Goal: Transaction & Acquisition: Purchase product/service

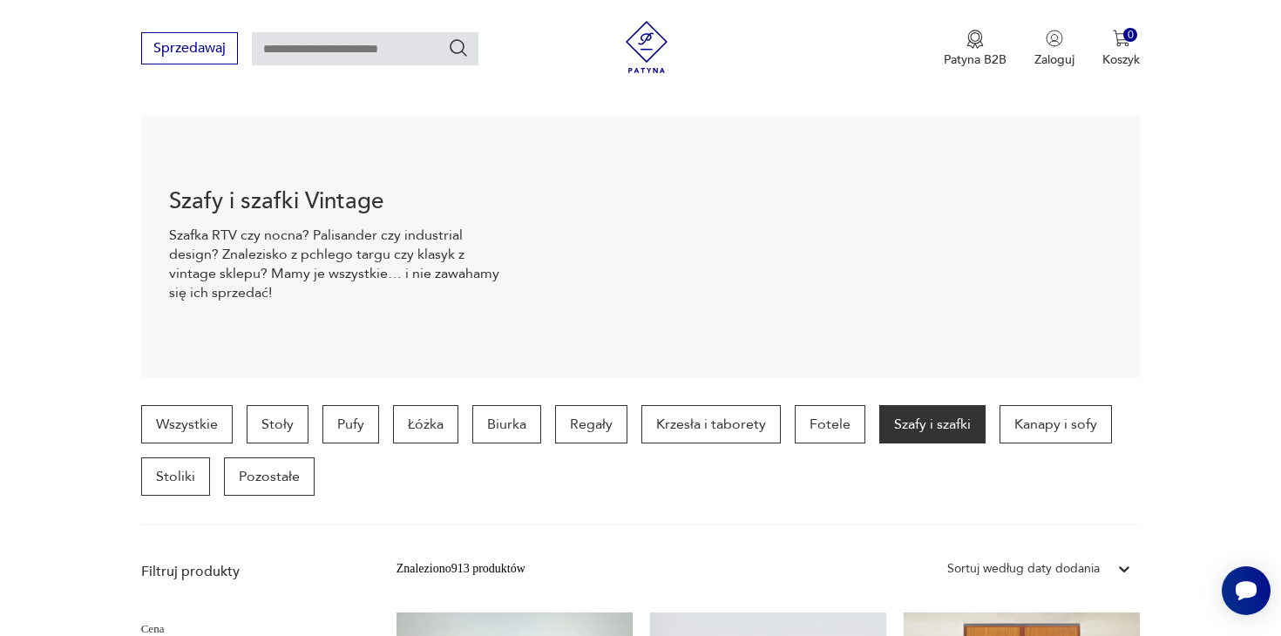
scroll to position [196, 0]
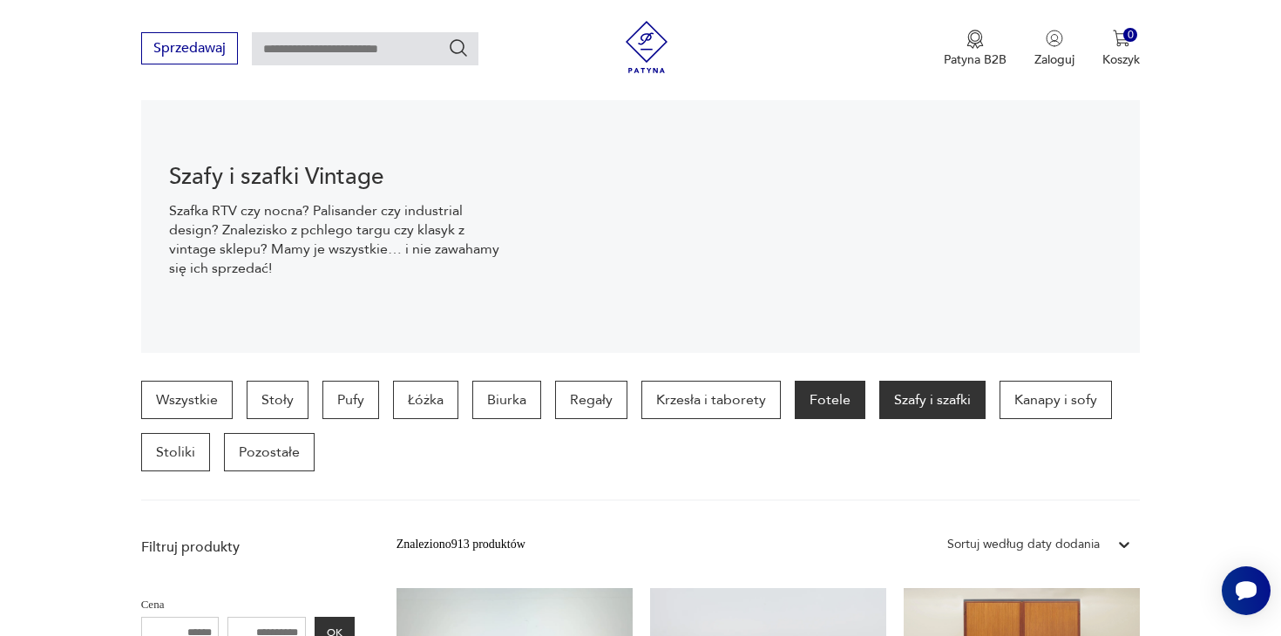
click at [803, 402] on p "Fotele" at bounding box center [830, 400] width 71 height 38
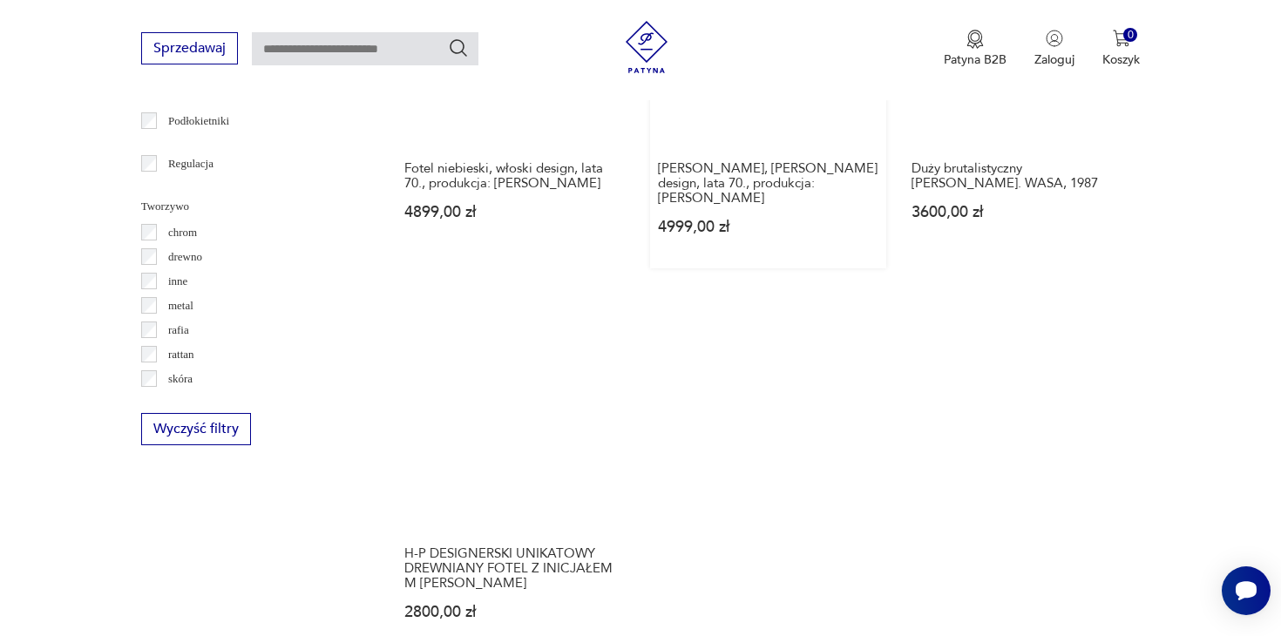
scroll to position [2705, 0]
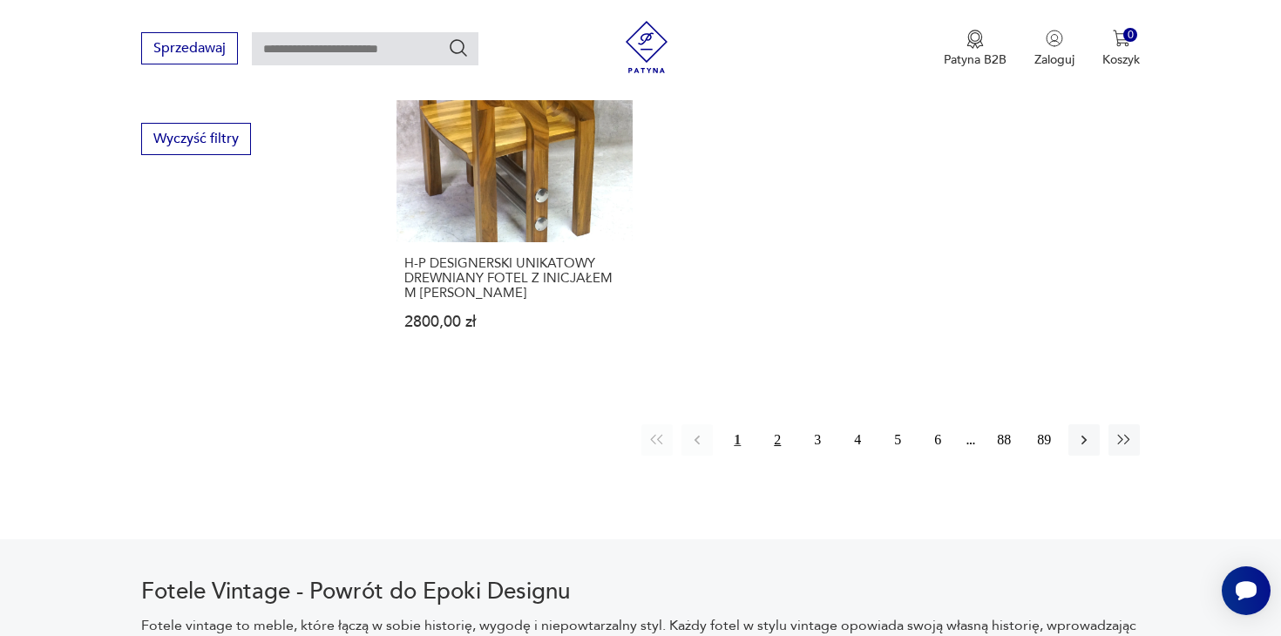
click at [774, 424] on button "2" at bounding box center [777, 439] width 31 height 31
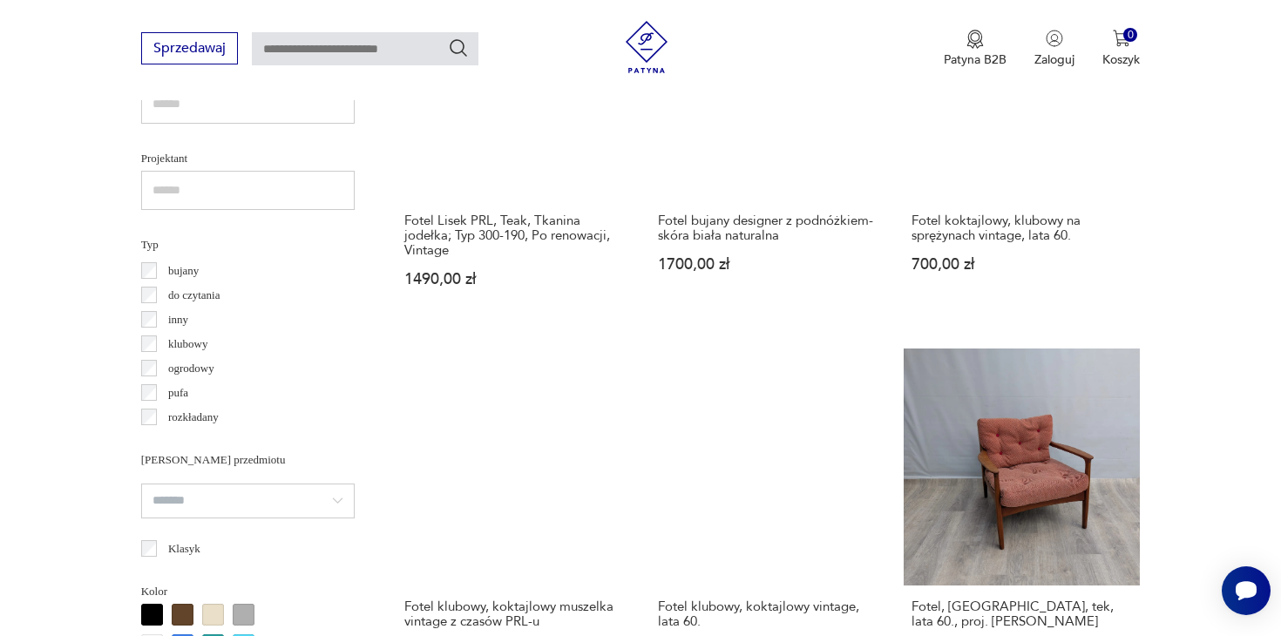
scroll to position [1207, 0]
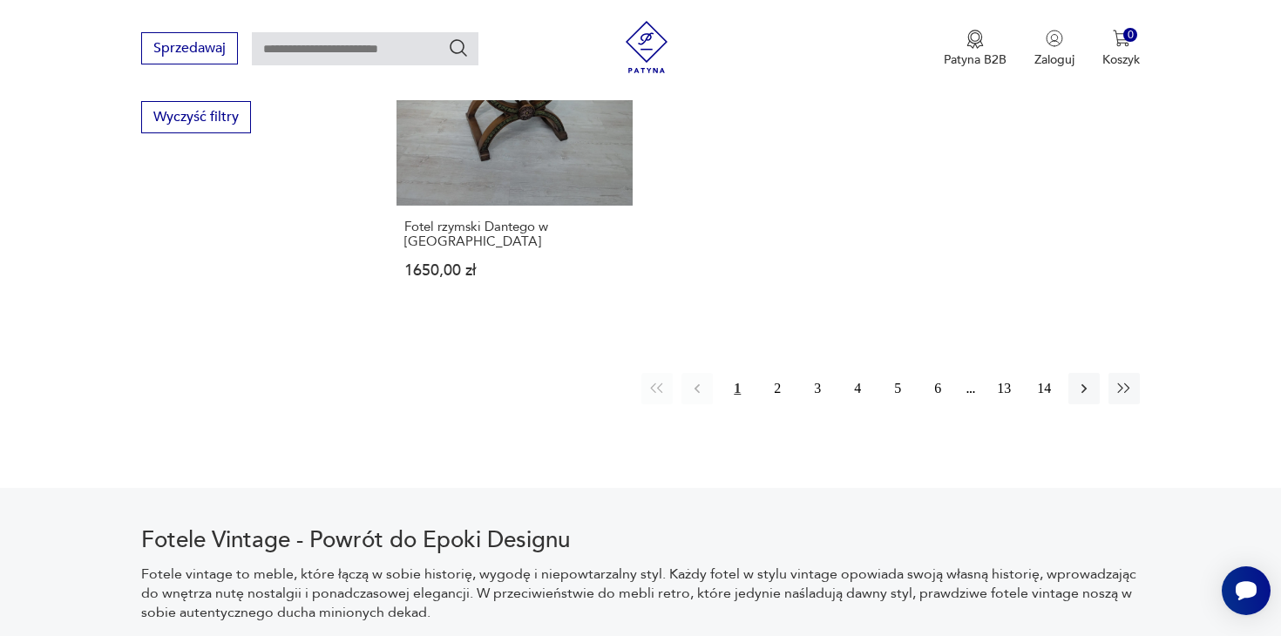
scroll to position [2733, 0]
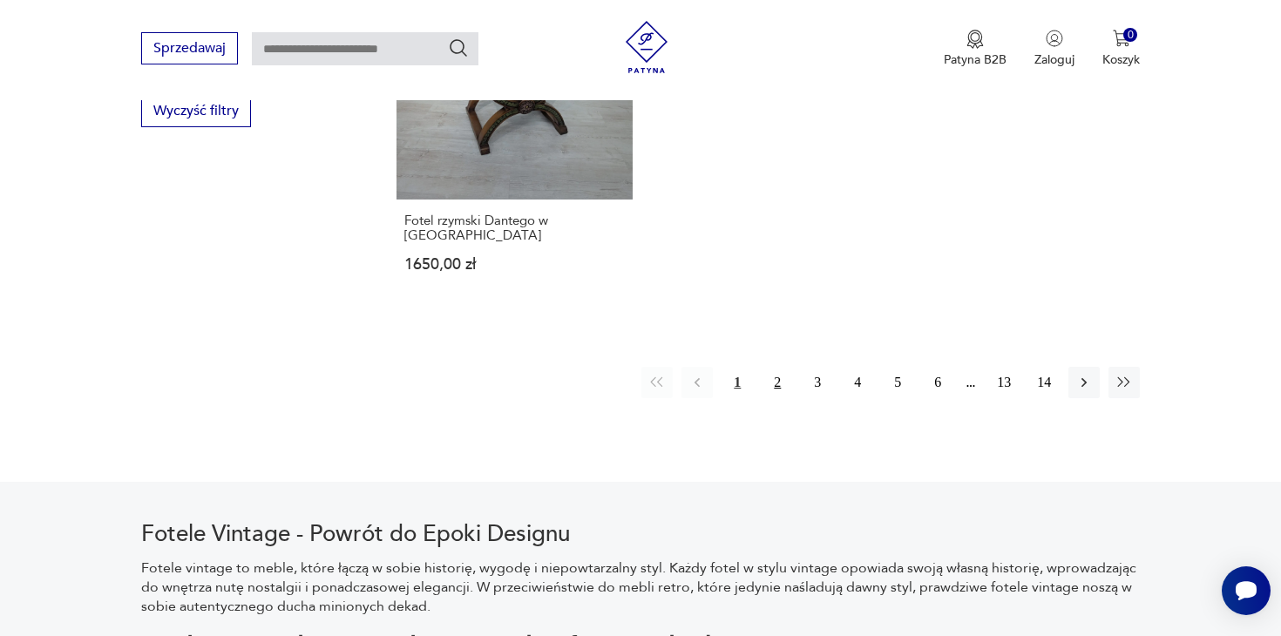
click at [776, 367] on button "2" at bounding box center [777, 382] width 31 height 31
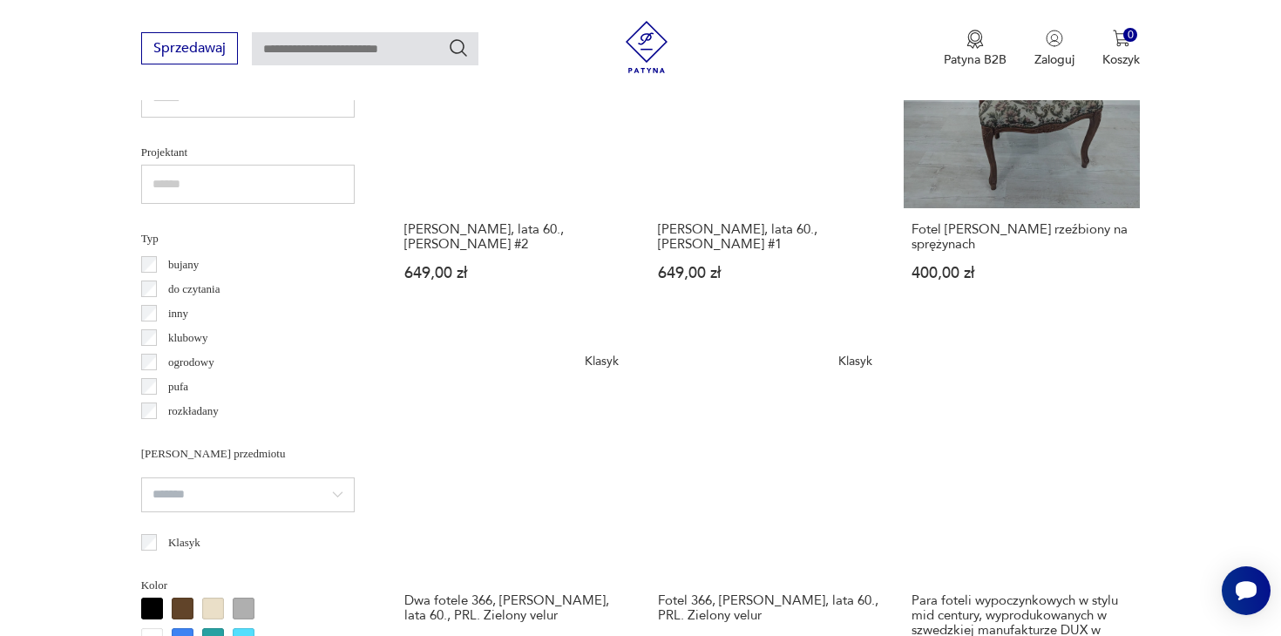
scroll to position [1211, 0]
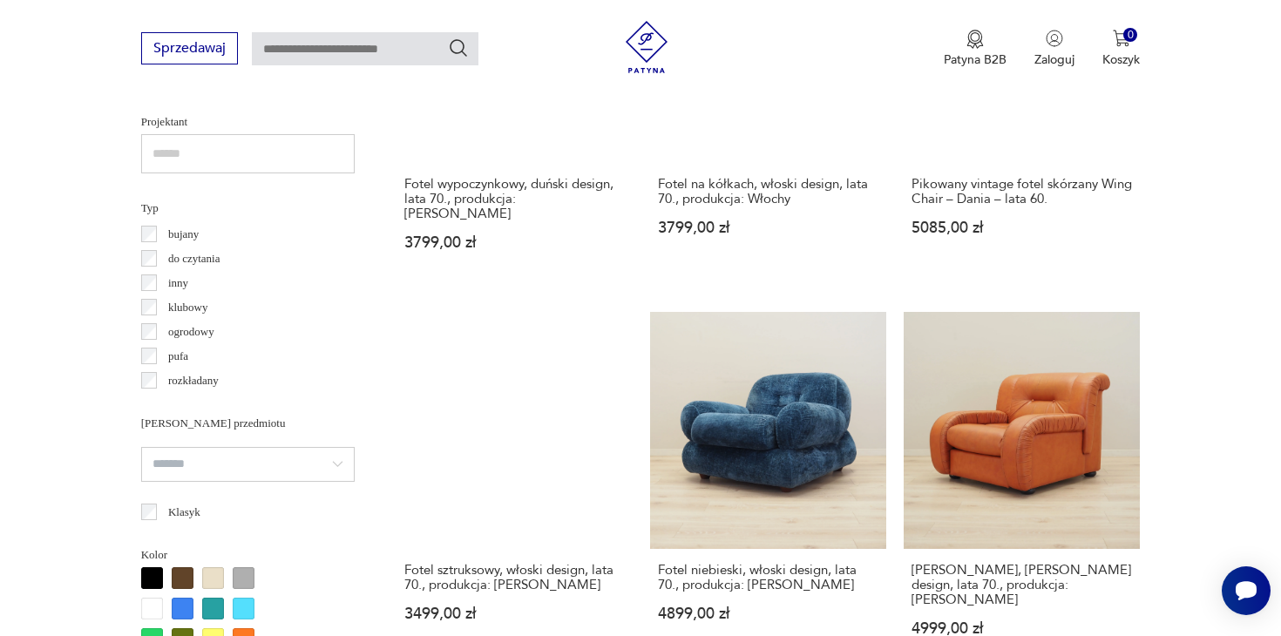
scroll to position [1108, 0]
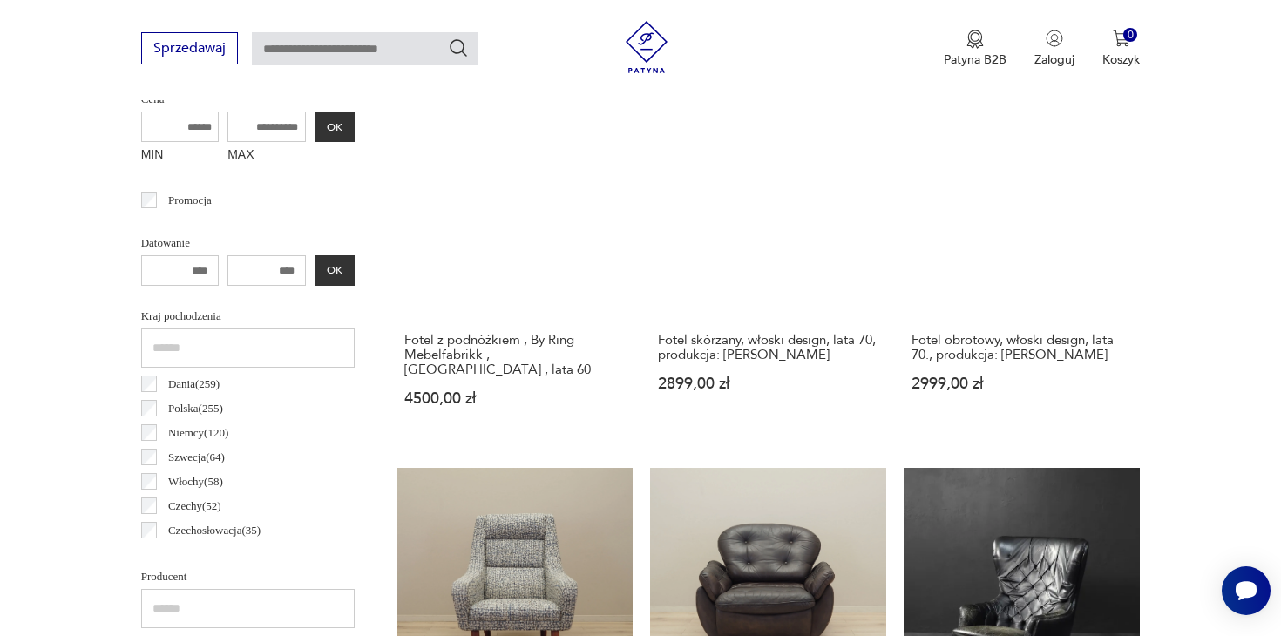
scroll to position [695, 0]
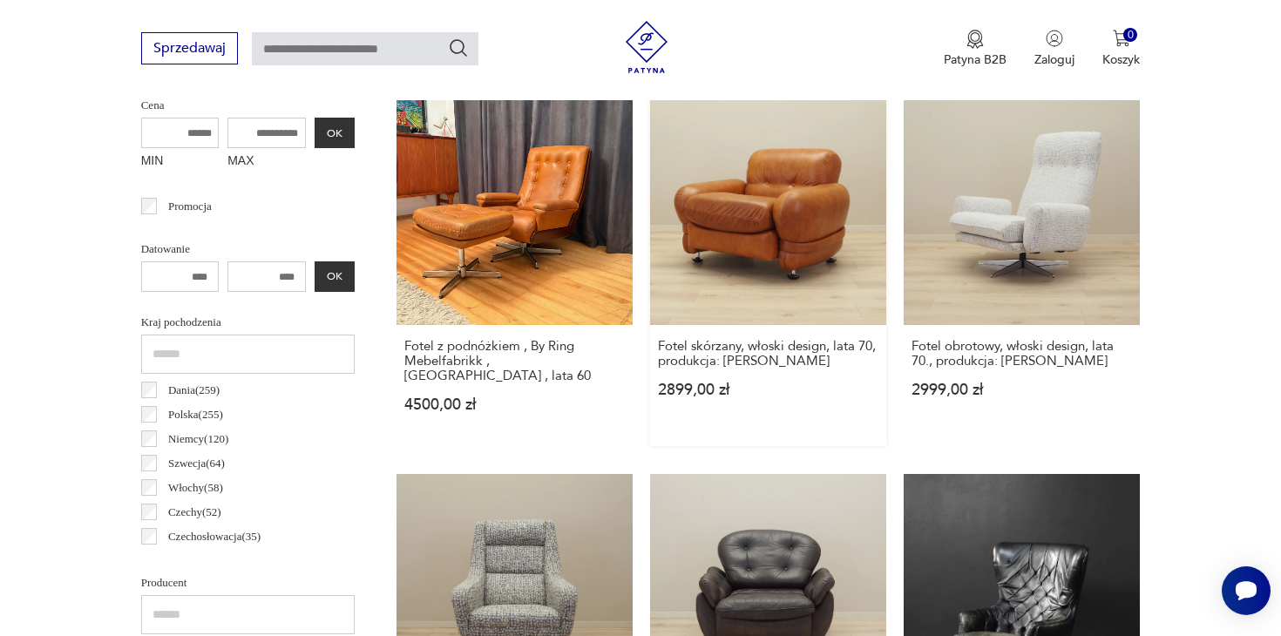
click at [708, 236] on link "Fotel skórzany, włoski design, lata 70, produkcja: Włochy 2899,00 zł" at bounding box center [768, 267] width 236 height 357
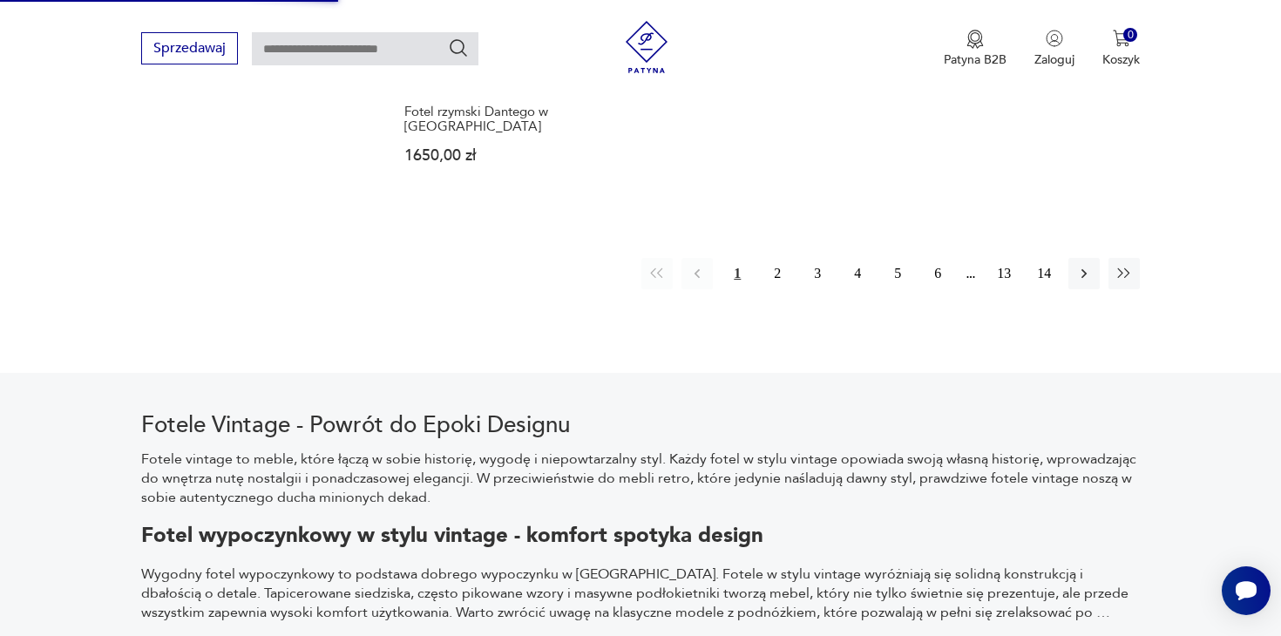
scroll to position [2681, 0]
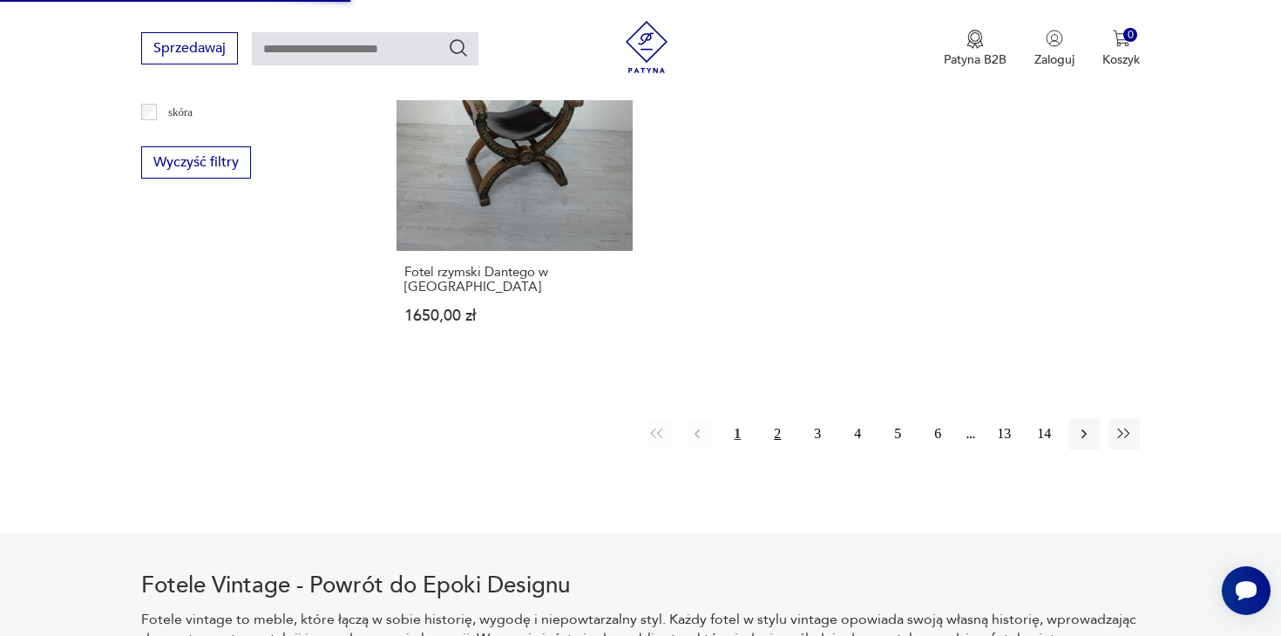
click at [771, 418] on button "2" at bounding box center [777, 433] width 31 height 31
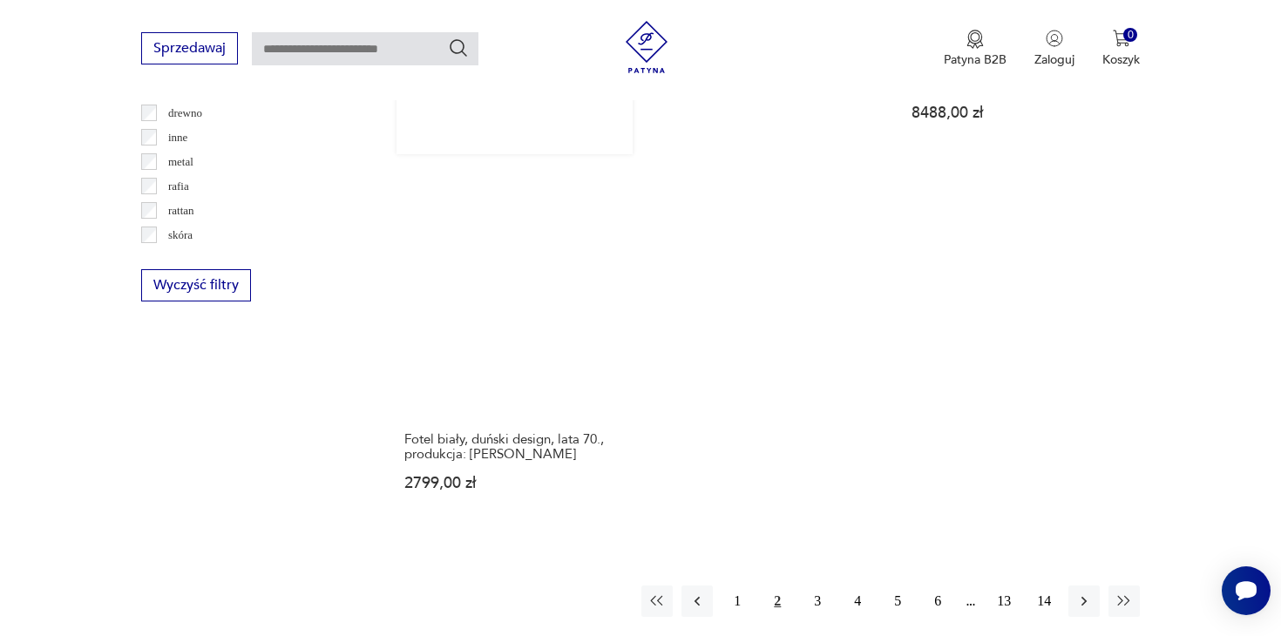
scroll to position [2584, 0]
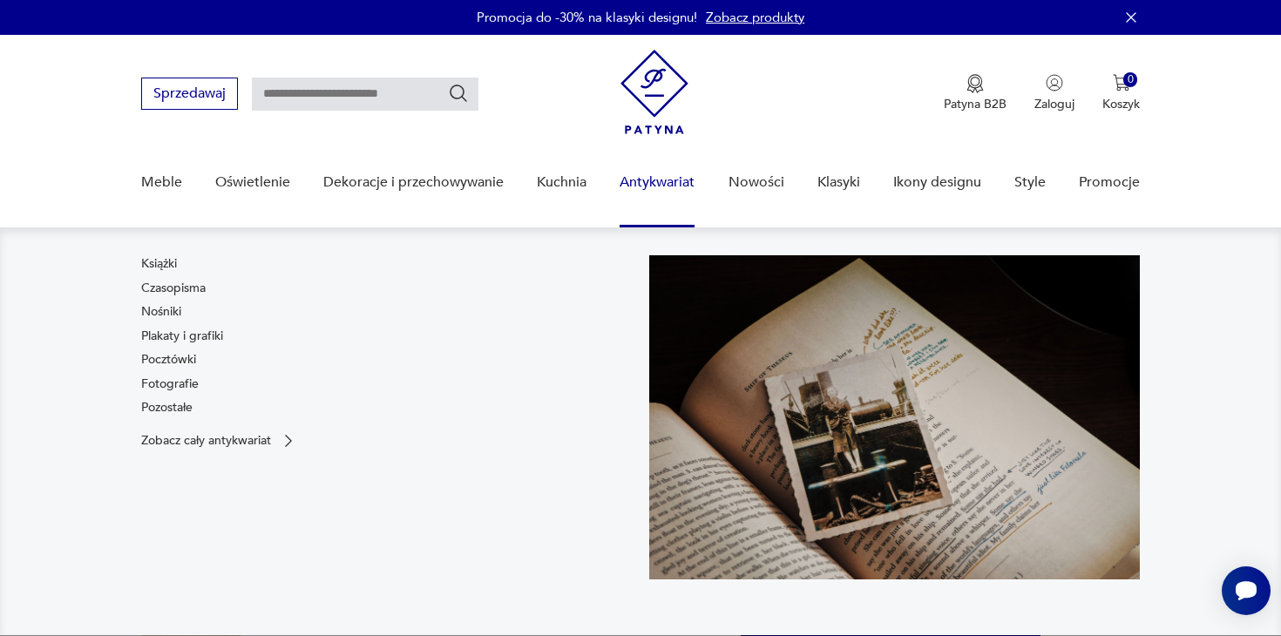
click at [70, 418] on nav "Książki Czasopisma Nośniki Plakaty i grafiki Pocztówki Fotografie Pozostałe Zob…" at bounding box center [640, 431] width 1281 height 408
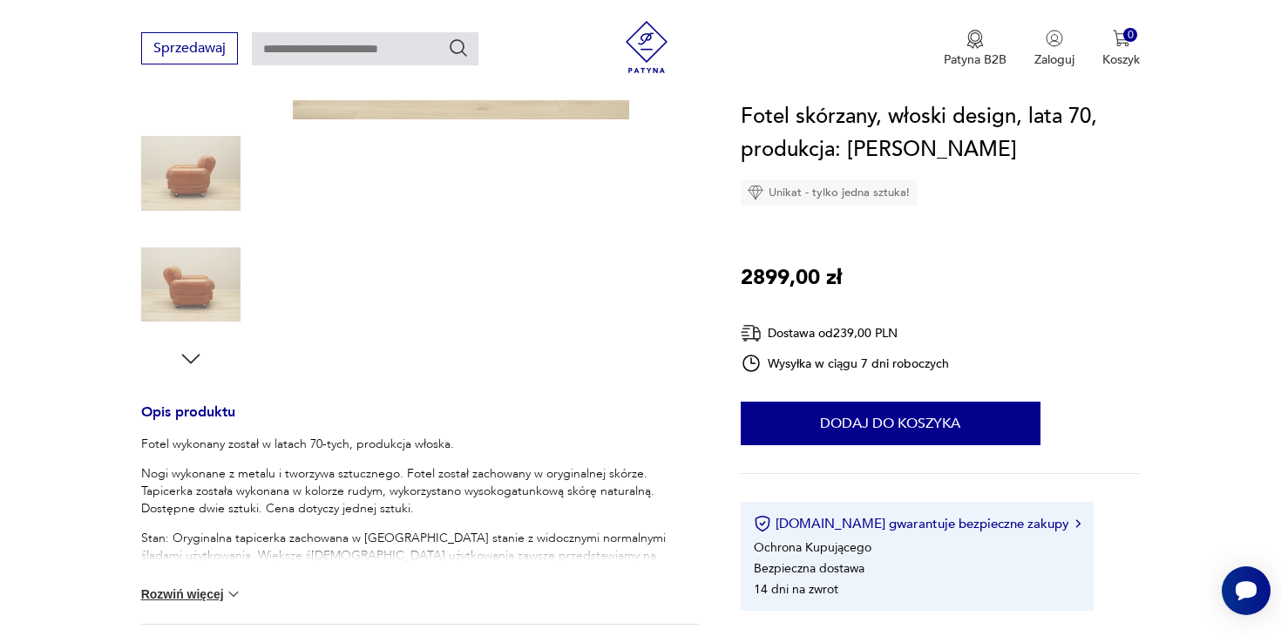
scroll to position [229, 0]
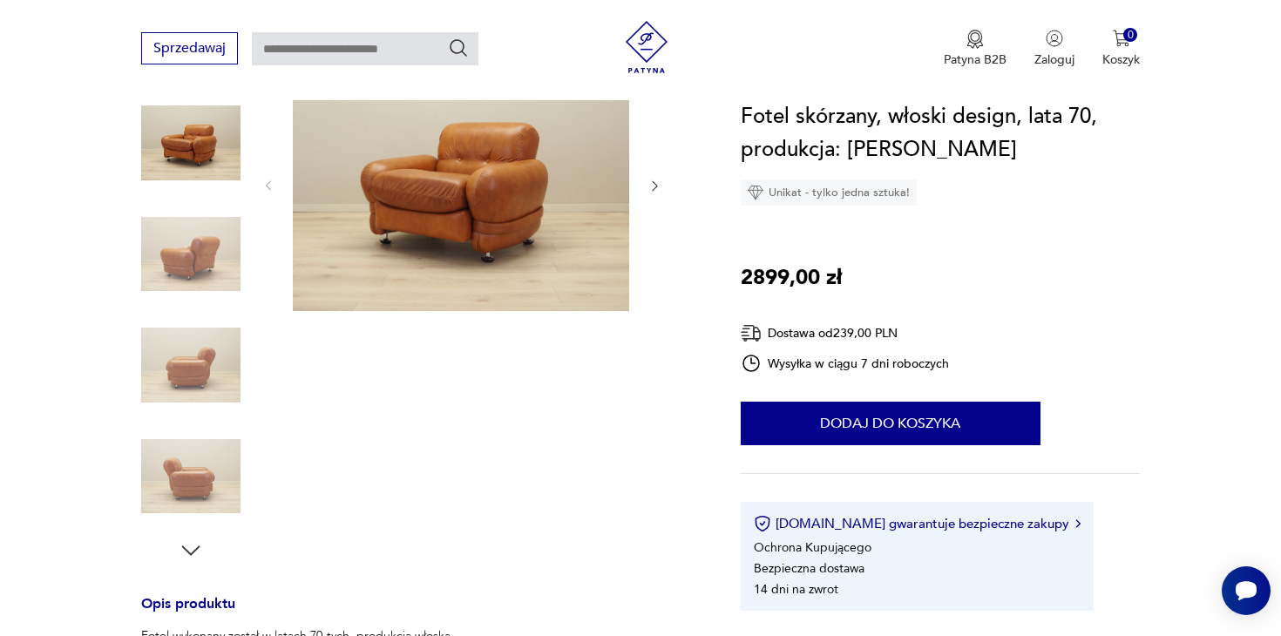
click at [182, 365] on img at bounding box center [190, 364] width 99 height 99
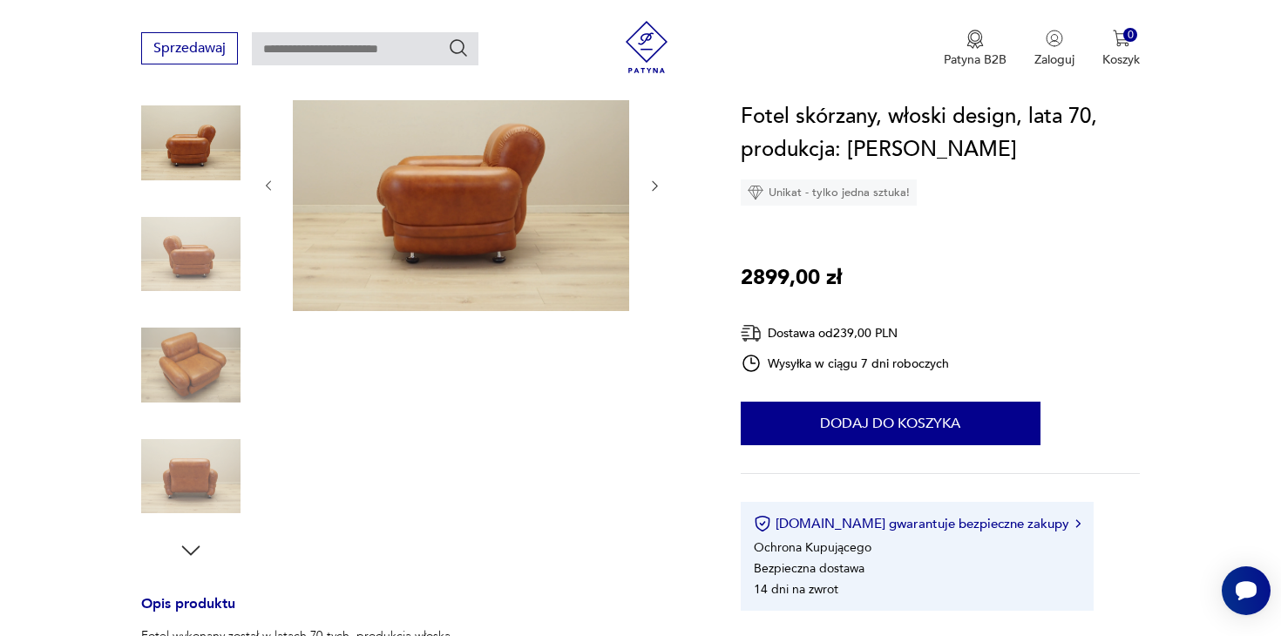
scroll to position [264, 0]
